Goal: Check status

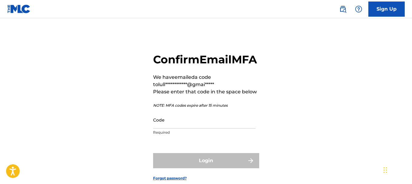
click at [186, 128] on input "Code" at bounding box center [204, 119] width 102 height 17
paste input "770201"
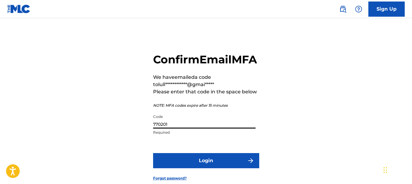
type input "770201"
click at [201, 168] on button "Login" at bounding box center [206, 160] width 106 height 15
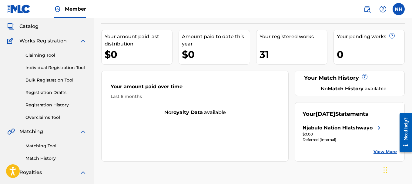
scroll to position [91, 0]
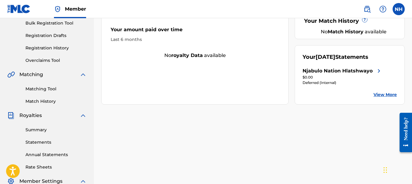
click at [383, 96] on link "View More" at bounding box center [384, 94] width 23 height 6
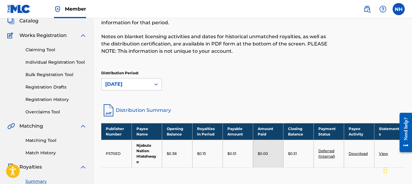
scroll to position [121, 0]
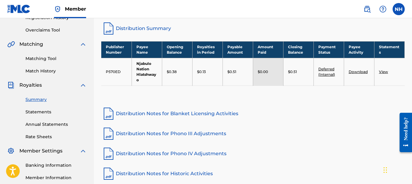
click at [154, 29] on link "Distribution Summary" at bounding box center [252, 28] width 303 height 15
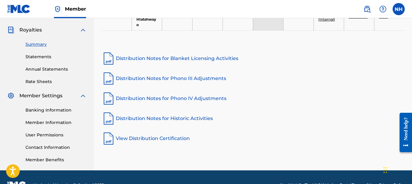
scroll to position [182, 0]
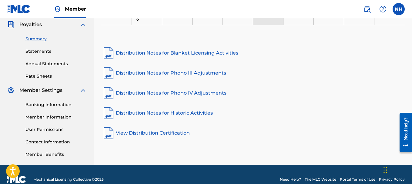
click at [163, 134] on link "View Distribution Certification" at bounding box center [252, 133] width 303 height 15
click at [172, 111] on link "Distribution Notes for Historic Activities" at bounding box center [252, 113] width 303 height 15
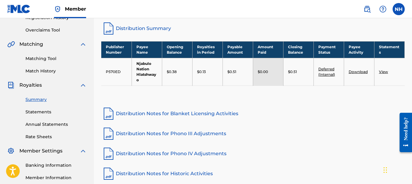
scroll to position [91, 0]
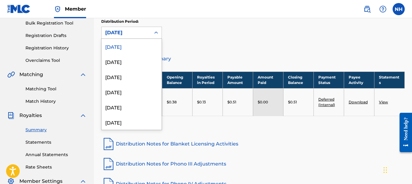
click at [144, 37] on div "[DATE]" at bounding box center [125, 33] width 49 height 12
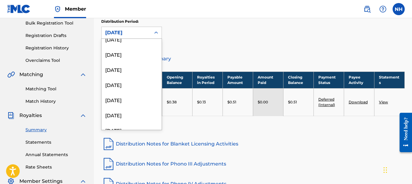
scroll to position [182, 0]
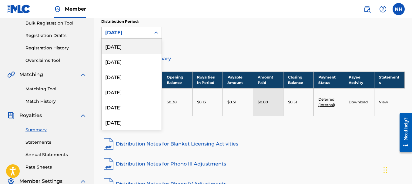
click at [136, 48] on div "[DATE]" at bounding box center [131, 46] width 60 height 15
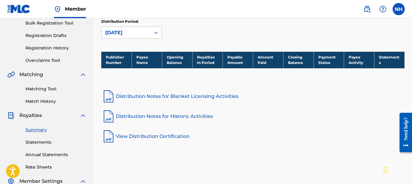
click at [165, 137] on link "View Distribution Certification" at bounding box center [252, 136] width 303 height 15
click at [188, 118] on link "Distribution Notes for Historic Activities" at bounding box center [252, 116] width 303 height 15
click at [177, 134] on link "View Distribution Certification" at bounding box center [252, 136] width 303 height 15
click at [210, 95] on link "Distribution Notes for Blanket Licensing Activities" at bounding box center [252, 96] width 303 height 15
